Goal: Check status: Check status

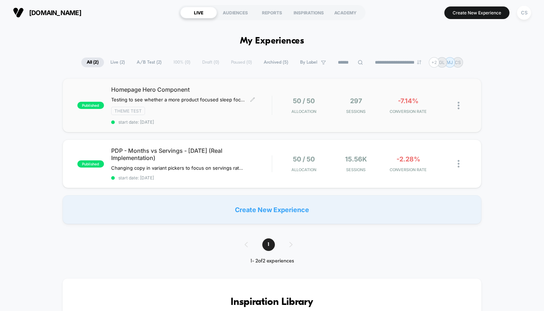
click at [227, 121] on span "start date: [DATE]" at bounding box center [191, 121] width 160 height 5
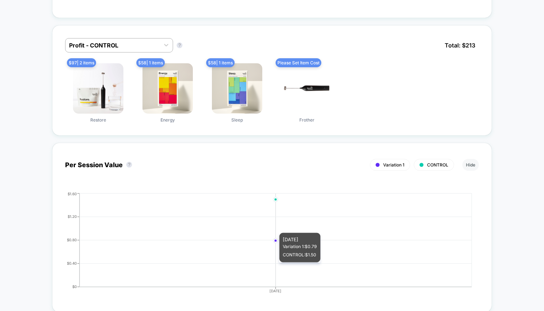
scroll to position [427, 0]
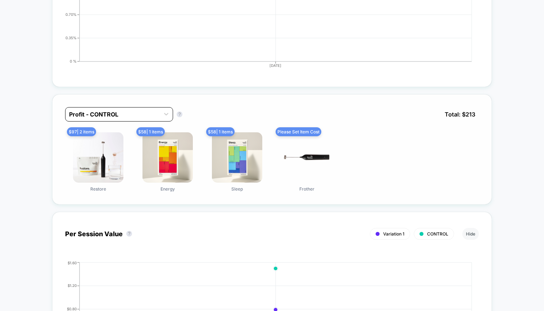
click at [133, 113] on div at bounding box center [112, 114] width 87 height 9
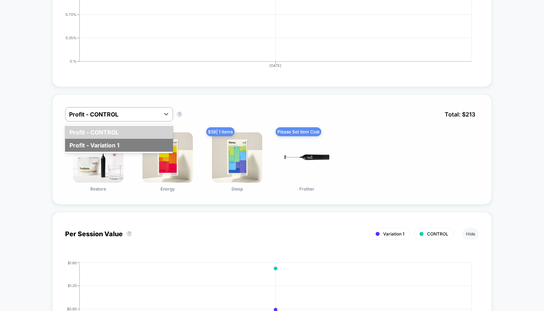
click at [113, 147] on div "Profit - Variation 1" at bounding box center [119, 145] width 108 height 13
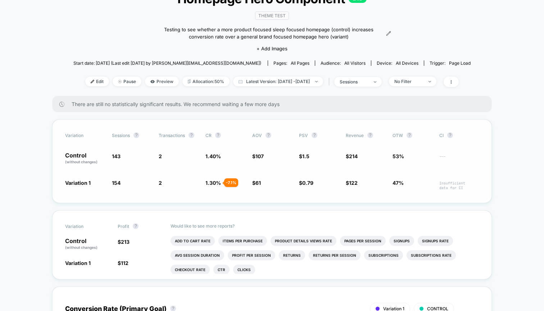
scroll to position [67, 0]
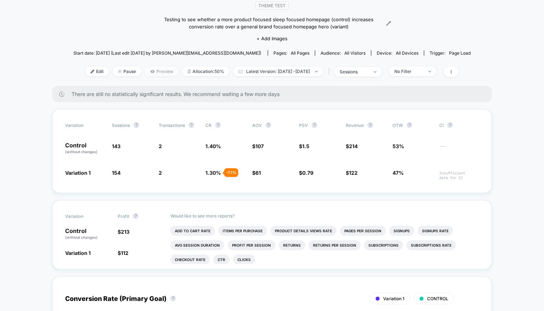
click at [159, 72] on span "Preview" at bounding box center [162, 72] width 34 height 10
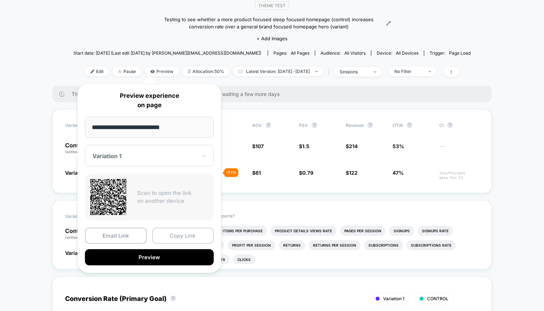
click at [168, 237] on button "Copy Link" at bounding box center [183, 236] width 62 height 16
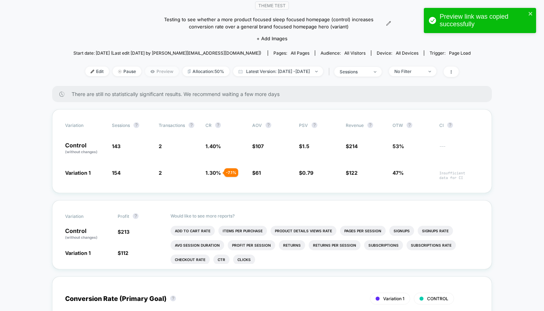
click at [145, 75] on span "Preview" at bounding box center [162, 72] width 34 height 10
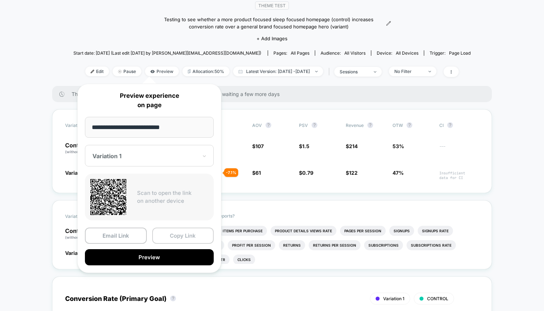
click at [172, 239] on button "Copy Link" at bounding box center [183, 236] width 62 height 16
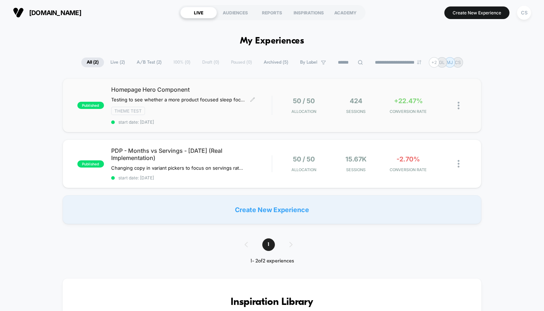
click at [266, 116] on div "Homepage Hero Component ﻿Testing to see whether a more product focused sleep fo…" at bounding box center [191, 105] width 160 height 39
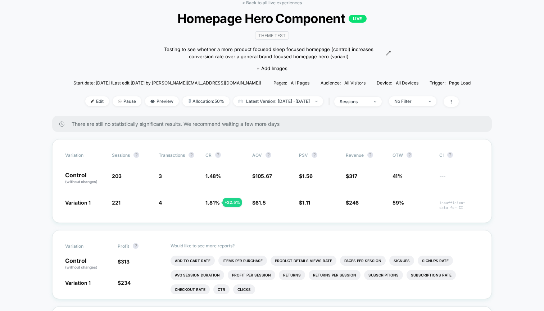
scroll to position [37, 0]
